Goal: Transaction & Acquisition: Download file/media

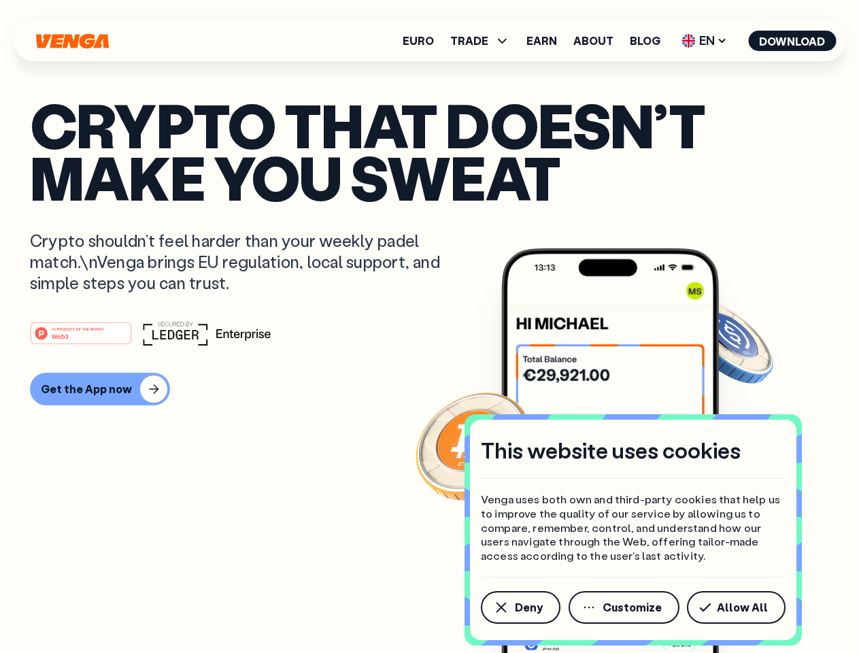
click at [429, 327] on div "#1 PRODUCT OF THE MONTH Web3" at bounding box center [430, 333] width 800 height 24
click at [520, 608] on span "Deny" at bounding box center [529, 607] width 28 height 11
click at [625, 608] on img at bounding box center [611, 476] width 218 height 456
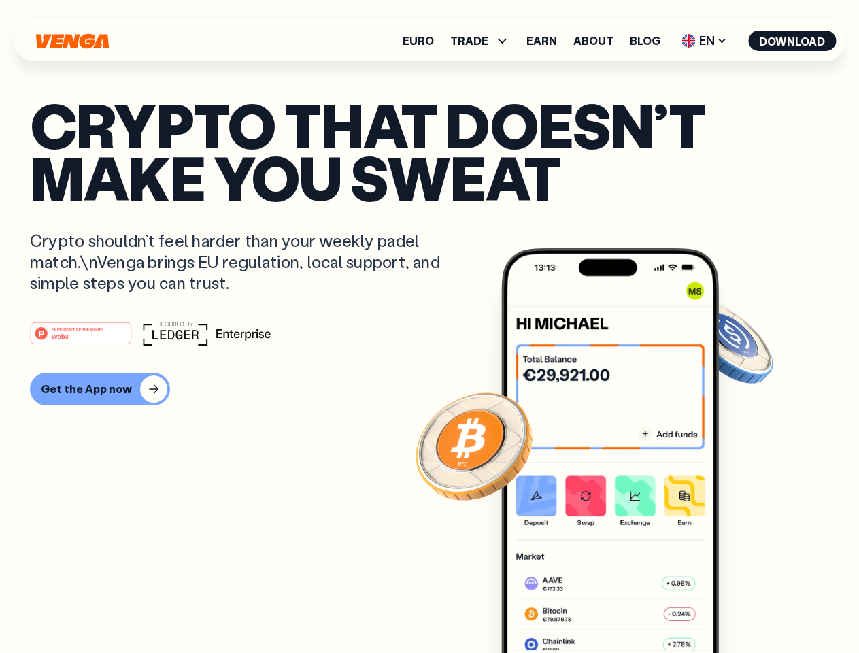
click at [739, 608] on article "Crypto that doesn’t make you sweat Crypto shouldn’t feel harder than your weekl…" at bounding box center [430, 354] width 800 height 510
click at [485, 41] on span "TRADE" at bounding box center [469, 40] width 38 height 11
click at [705, 41] on span "EN" at bounding box center [704, 41] width 55 height 22
click at [793, 41] on button "Download" at bounding box center [793, 41] width 88 height 20
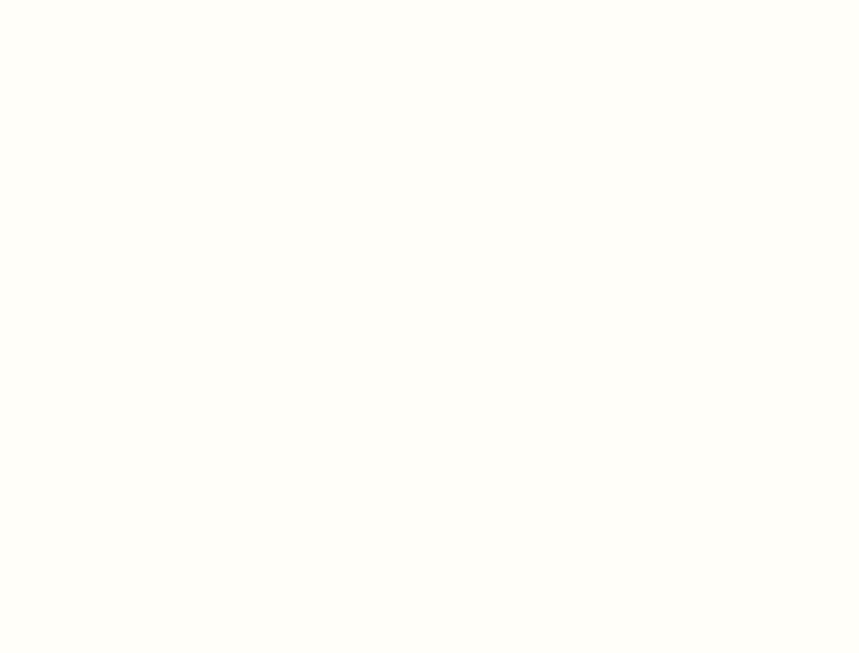
click at [429, 0] on html "This website uses cookies Venga uses both own and third-party cookies that help…" at bounding box center [429, 0] width 859 height 0
click at [98, 0] on html "This website uses cookies Venga uses both own and third-party cookies that help…" at bounding box center [429, 0] width 859 height 0
click at [83, 0] on html "This website uses cookies Venga uses both own and third-party cookies that help…" at bounding box center [429, 0] width 859 height 0
